Goal: Information Seeking & Learning: Stay updated

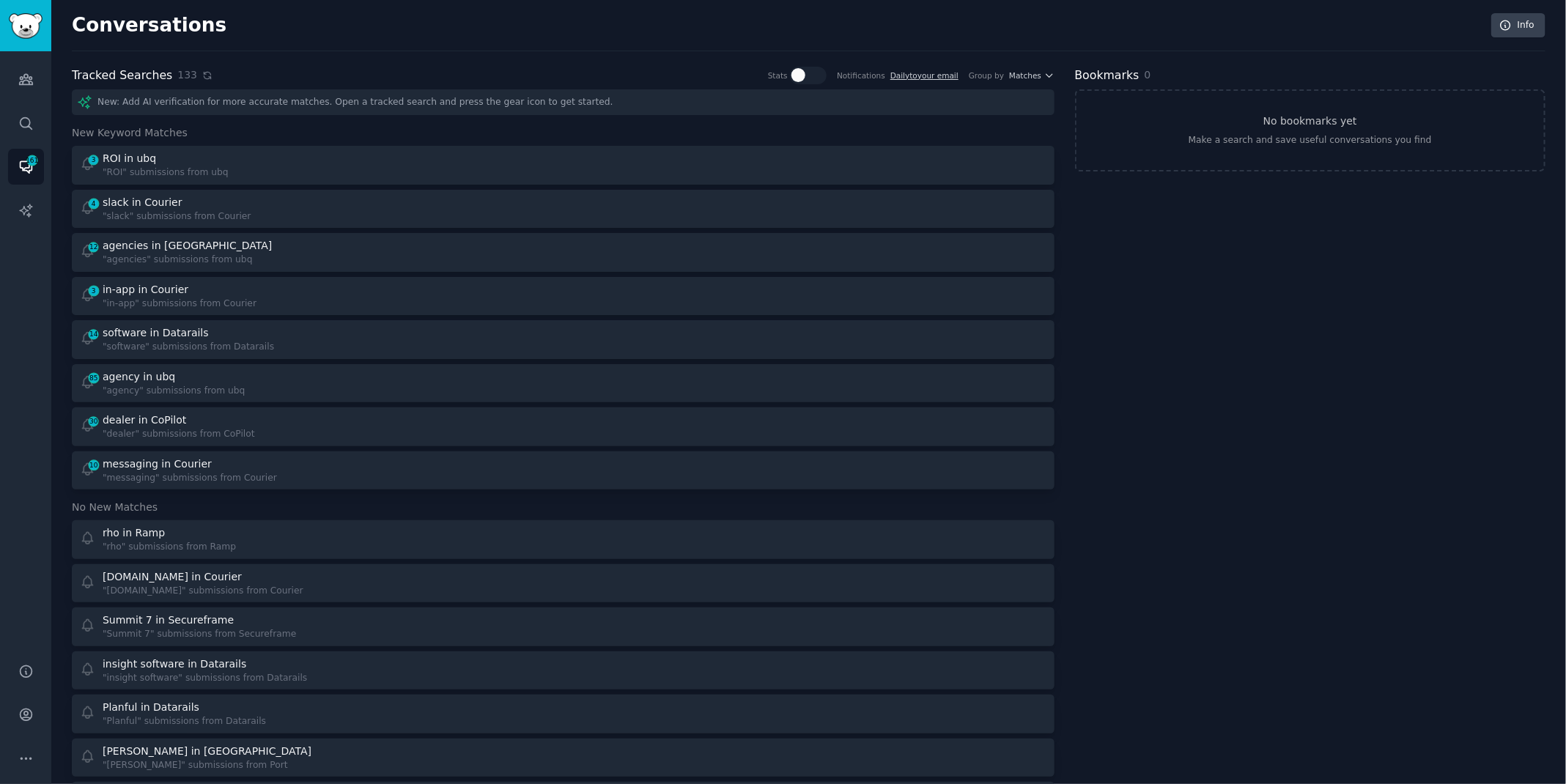
click at [202, 75] on icon at bounding box center [207, 75] width 10 height 10
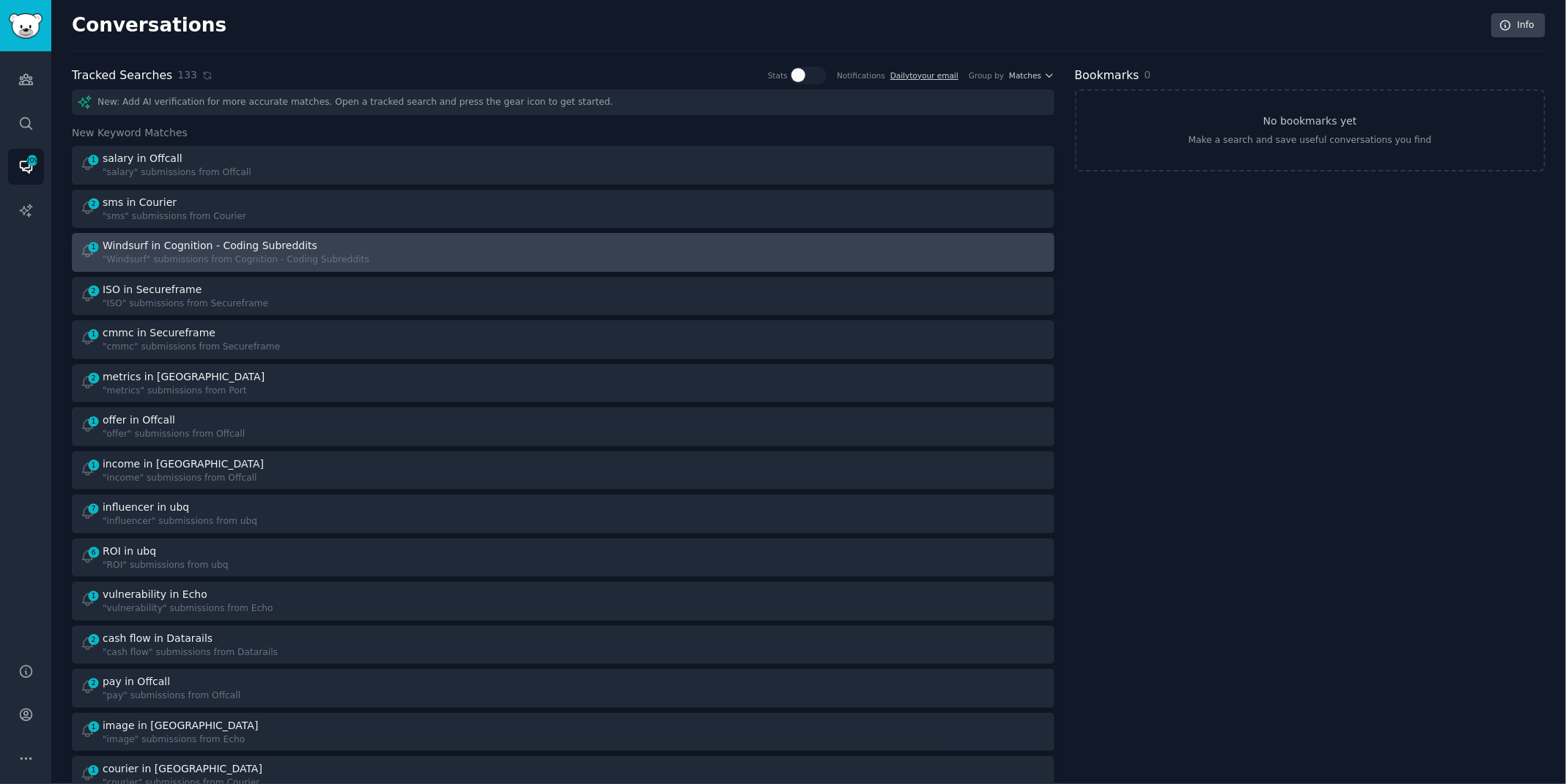
click at [374, 265] on link "1 Windsurf in Cognition - Coding Subreddits "Windsurf" submissions from Cogniti…" at bounding box center [563, 252] width 983 height 39
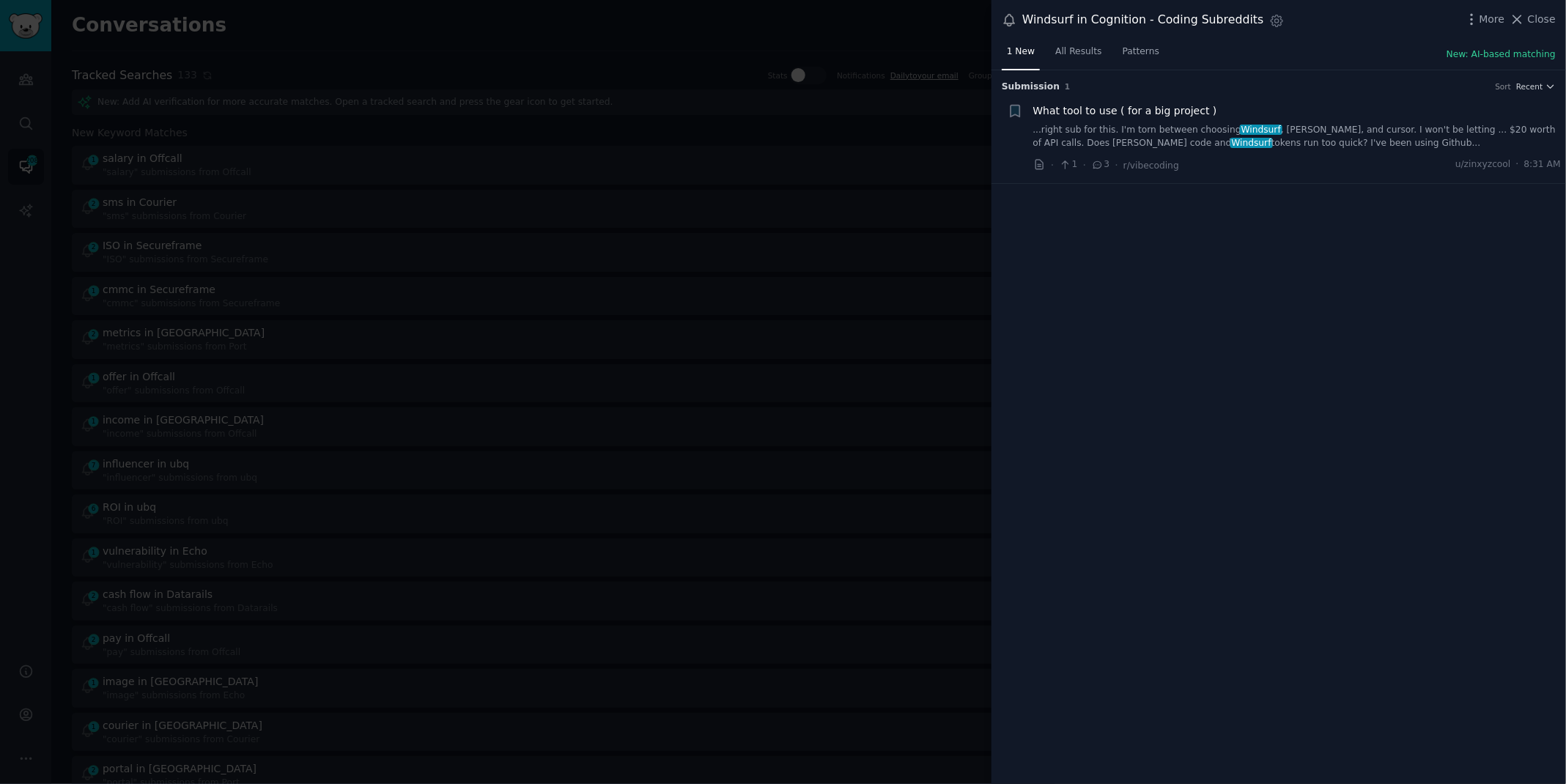
click at [1105, 134] on link "...right sub for this. I'm torn between choosing [GEOGRAPHIC_DATA] , [PERSON_NA…" at bounding box center [1297, 137] width 528 height 26
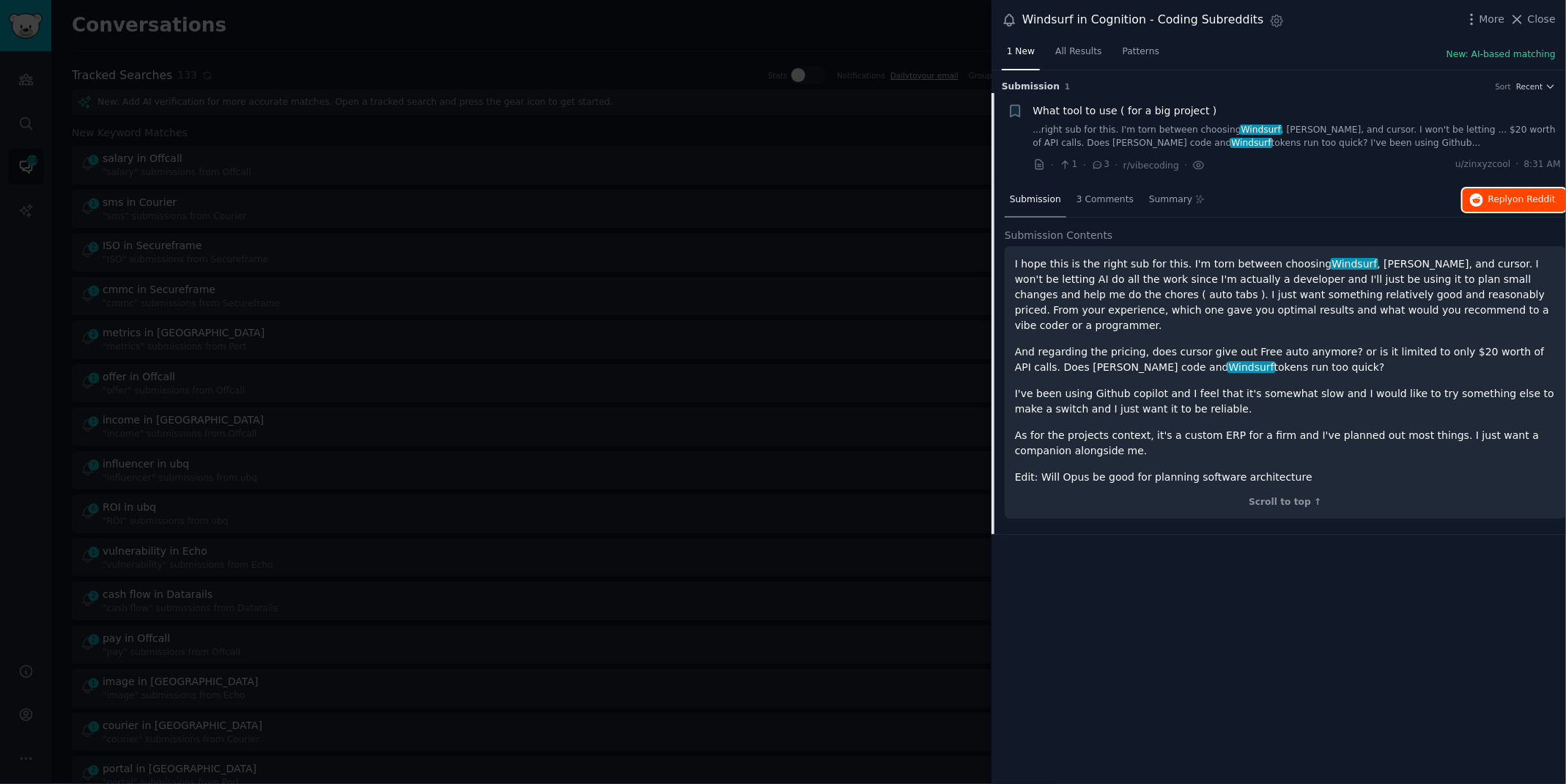
click at [1522, 190] on button "Reply on Reddit" at bounding box center [1514, 199] width 103 height 23
click at [534, 47] on div at bounding box center [783, 392] width 1566 height 784
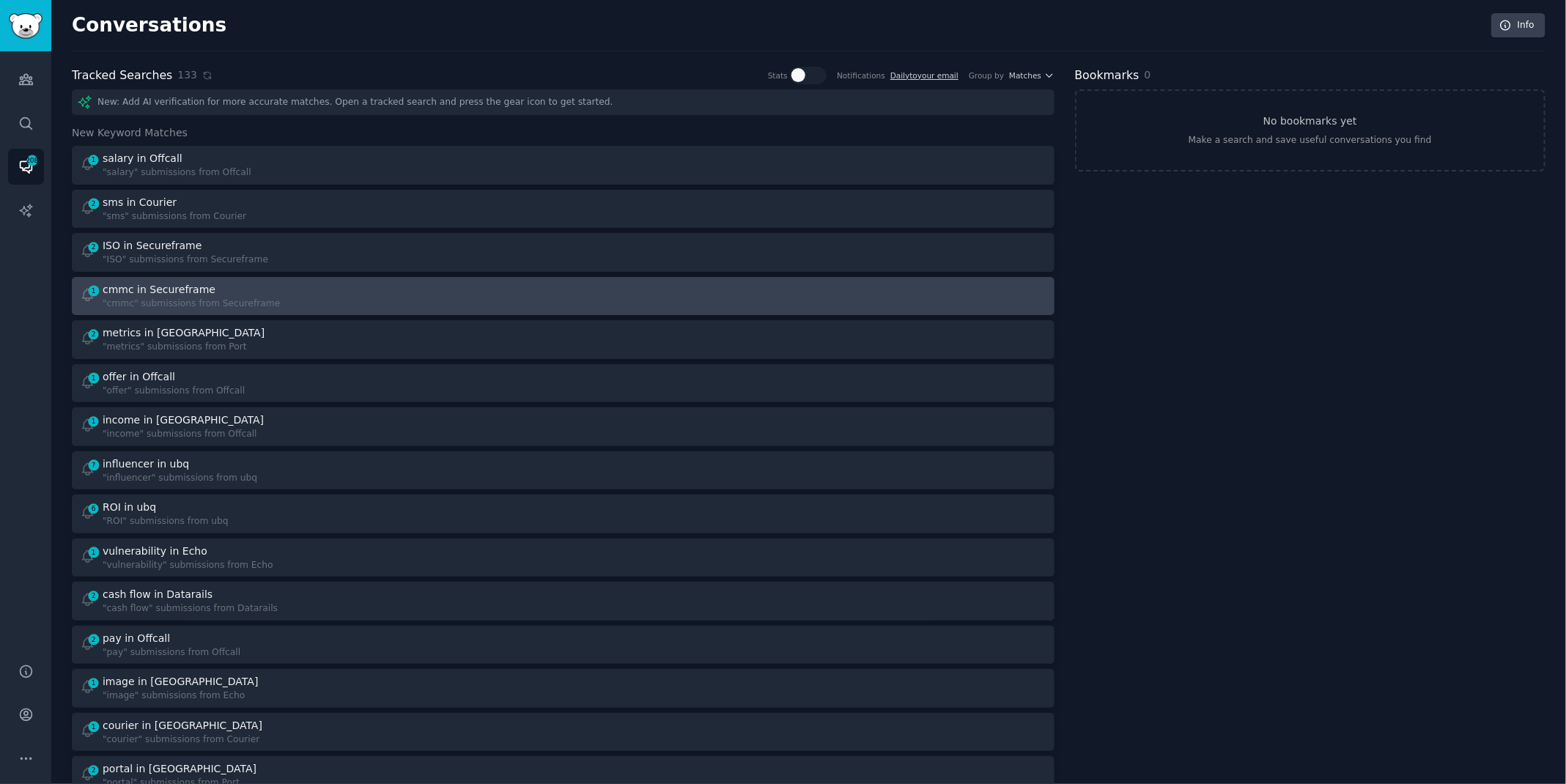
click at [382, 282] on div "1 cmmc in Secureframe "cmmc" submissions from Secureframe" at bounding box center [317, 296] width 474 height 29
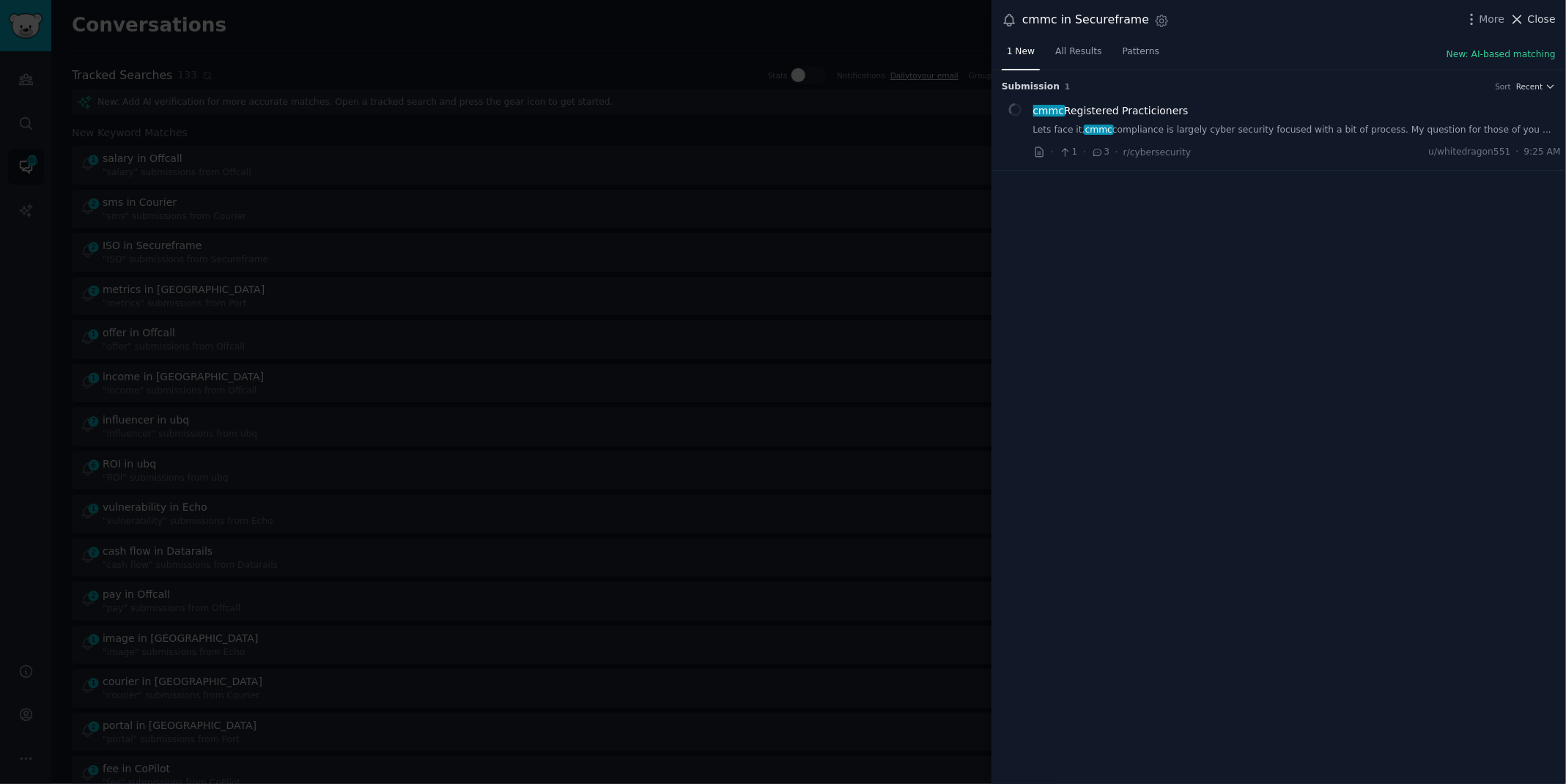
click at [1528, 19] on button "Close" at bounding box center [1532, 20] width 46 height 16
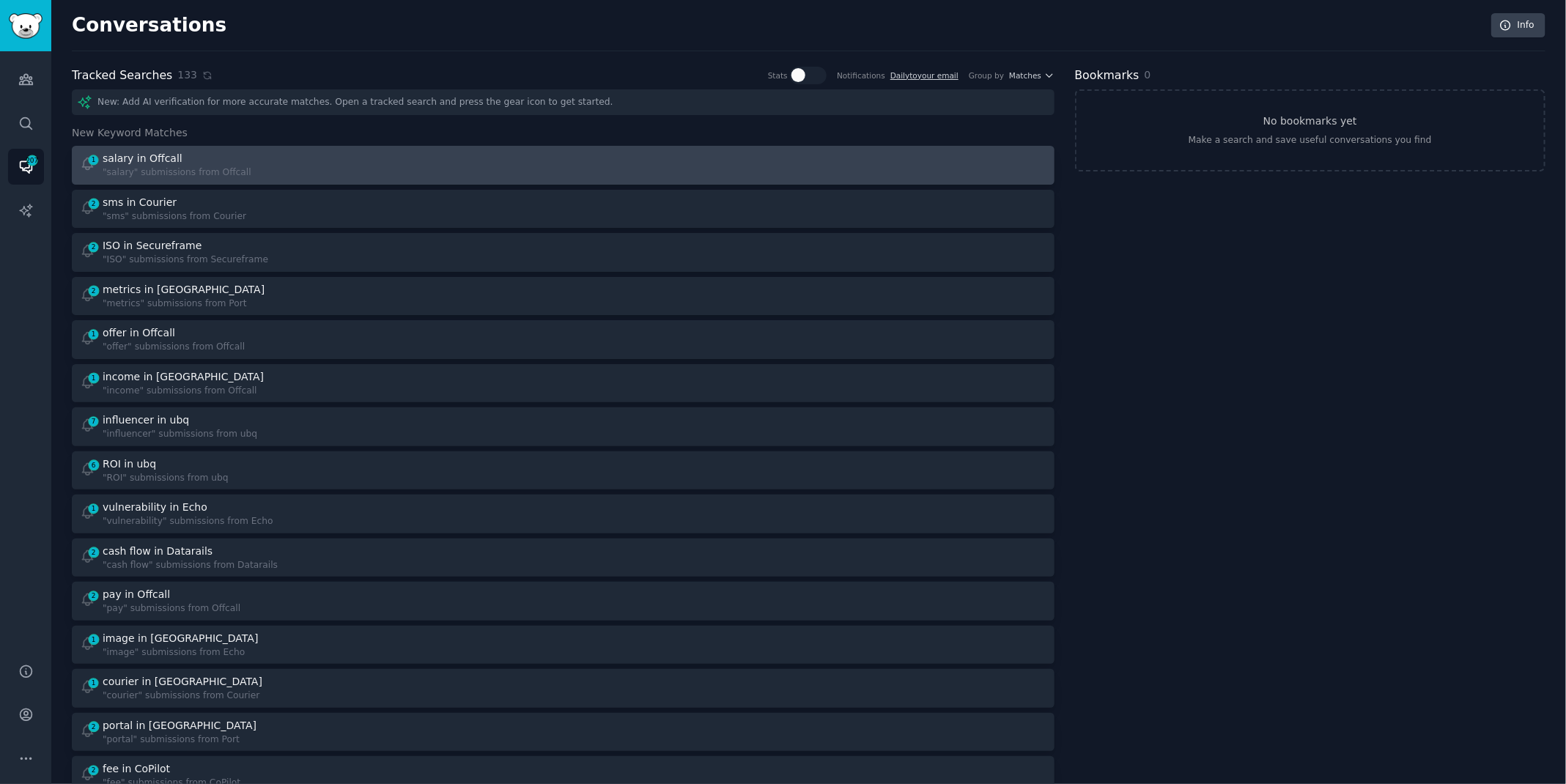
click at [228, 167] on div ""salary" submissions from Offcall" at bounding box center [176, 173] width 148 height 13
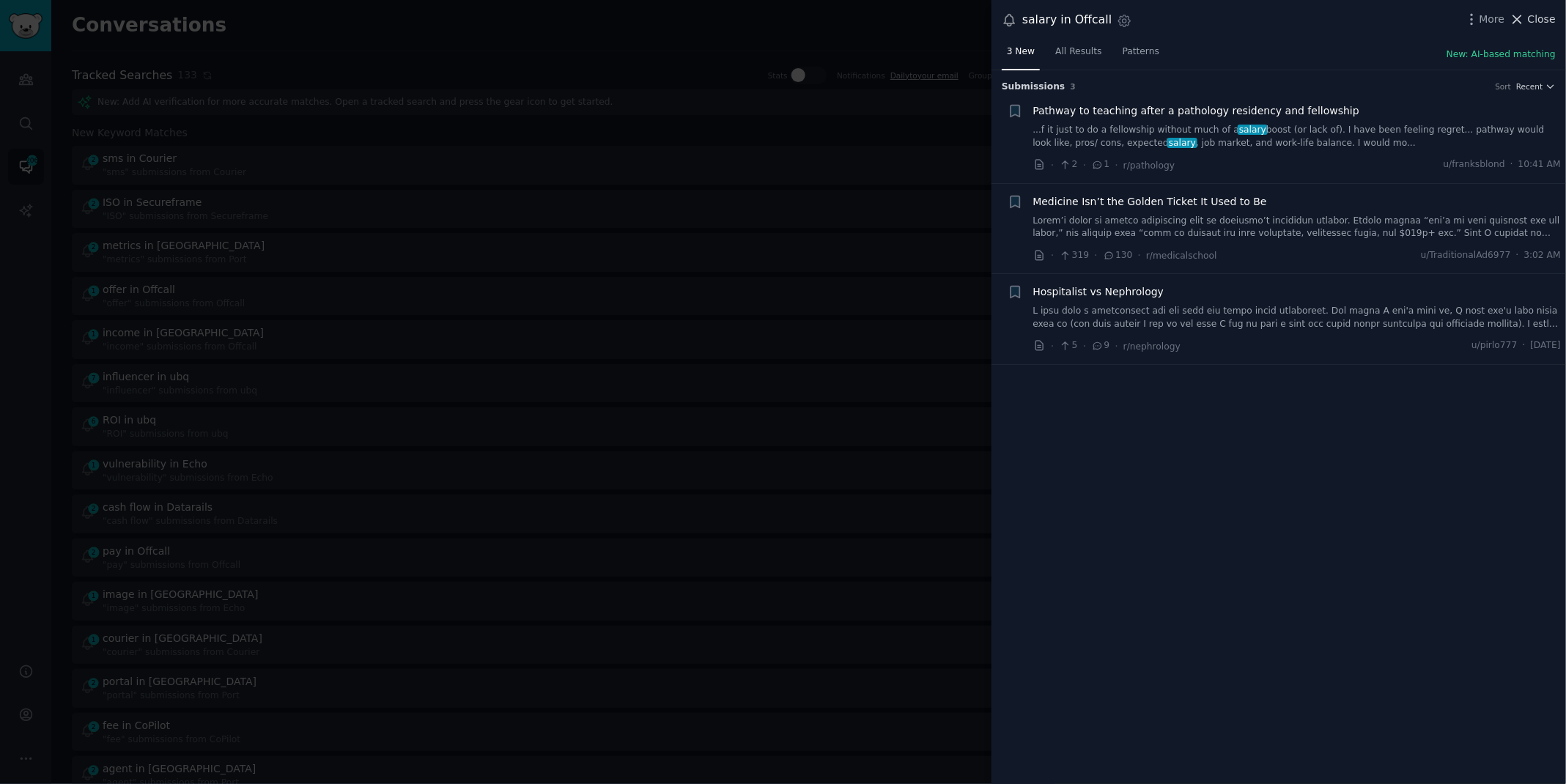
click at [1520, 12] on icon at bounding box center [1517, 20] width 16 height 16
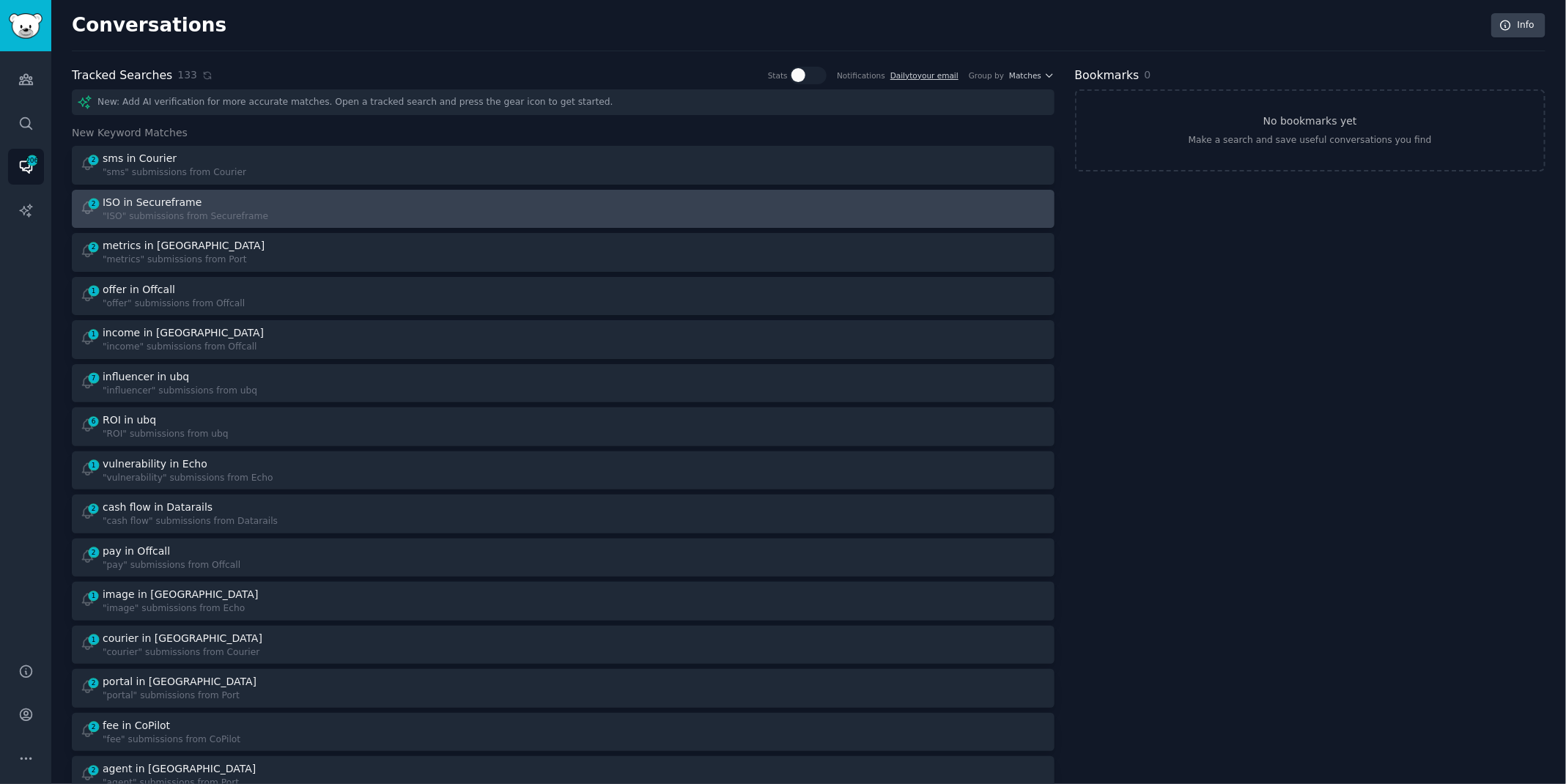
click at [180, 213] on div ""ISO" submissions from Secureframe" at bounding box center [185, 216] width 166 height 13
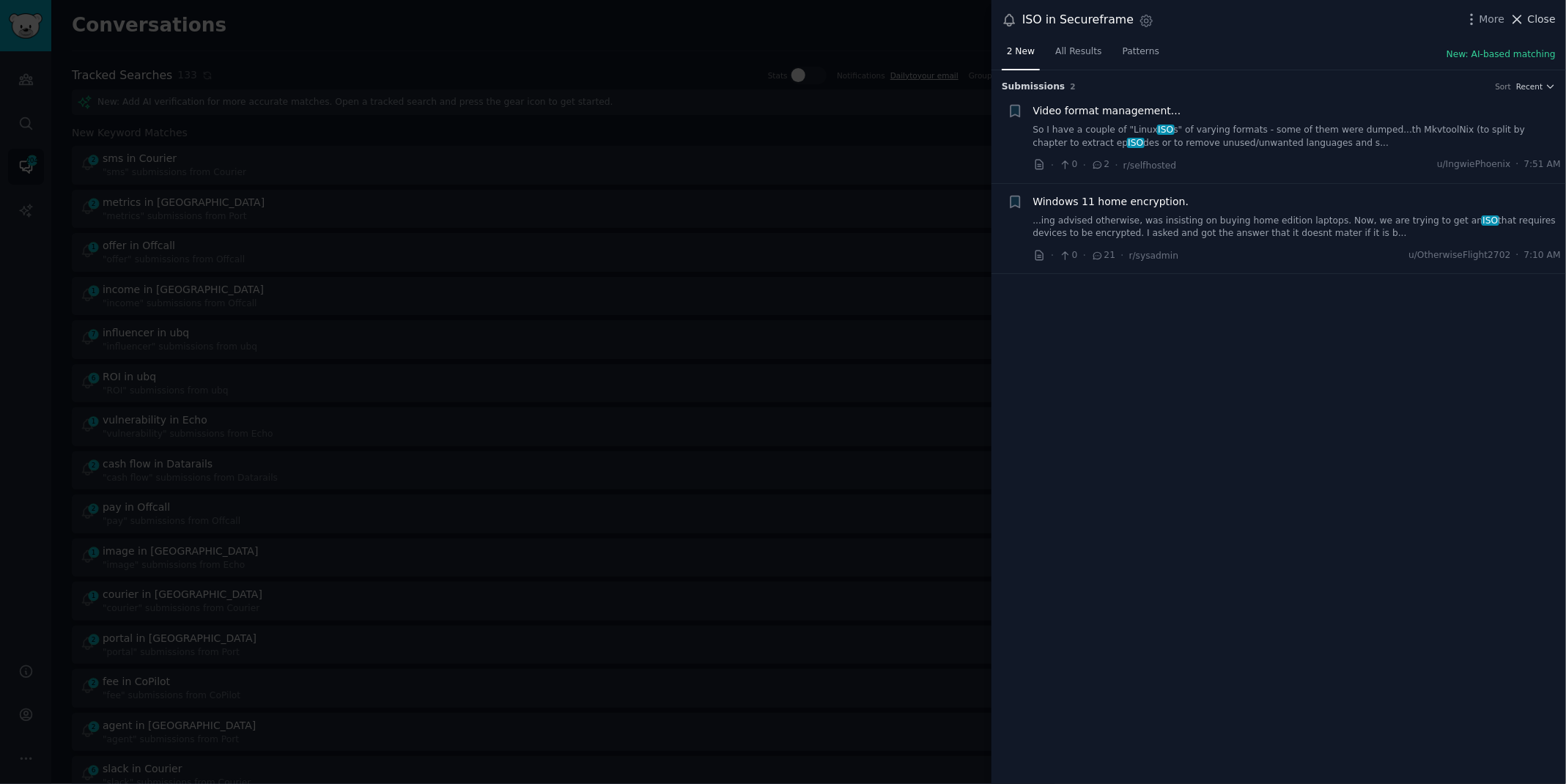
click at [1543, 12] on span "Close" at bounding box center [1542, 20] width 28 height 16
